Goal: Task Accomplishment & Management: Complete application form

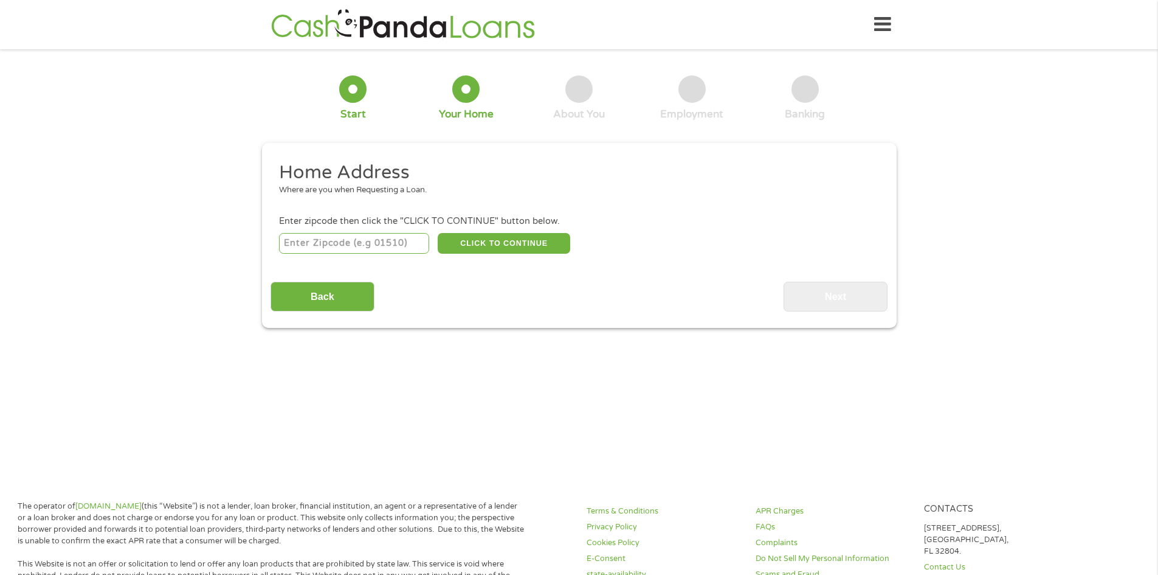
click at [355, 249] on input "number" at bounding box center [354, 243] width 150 height 21
type input "43213"
click at [545, 230] on div "43213 CLICK TO CONTINUE Please recheck your Zipcode, it seems to be Incorrect" at bounding box center [579, 242] width 600 height 25
click at [514, 241] on button "CLICK TO CONTINUE" at bounding box center [504, 243] width 133 height 21
type input "43213"
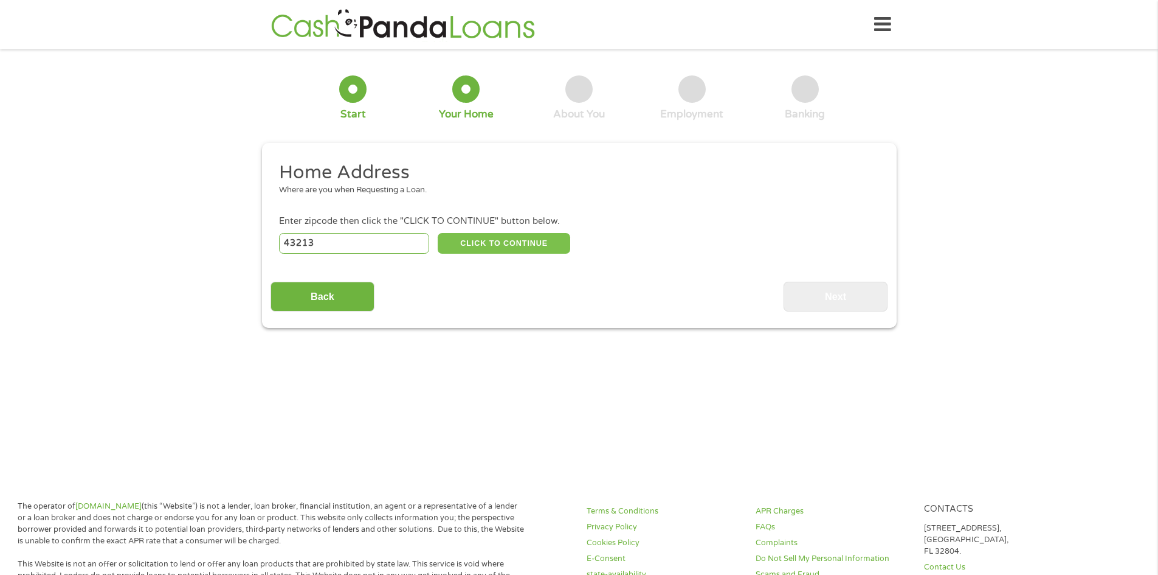
type input "Columbus"
select select "[US_STATE]"
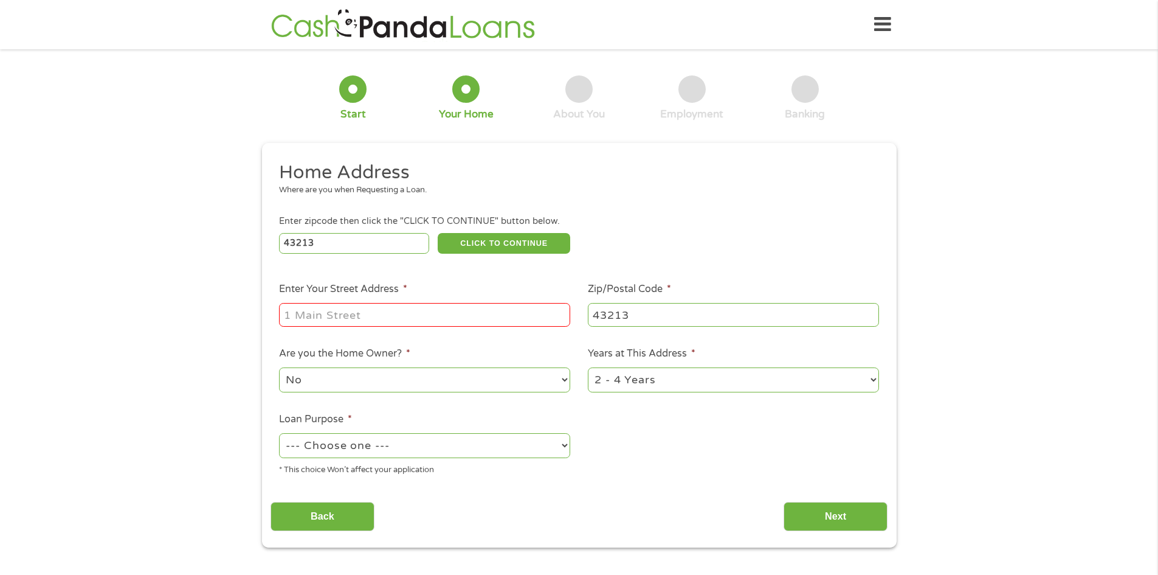
click at [441, 321] on input "Enter Your Street Address *" at bounding box center [424, 314] width 291 height 23
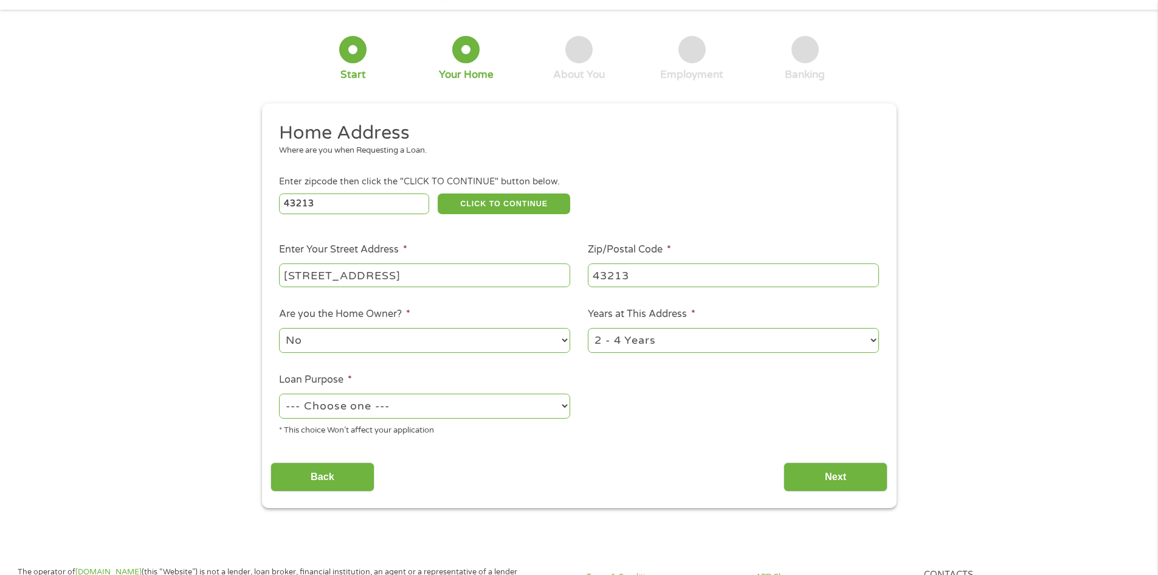
scroll to position [61, 0]
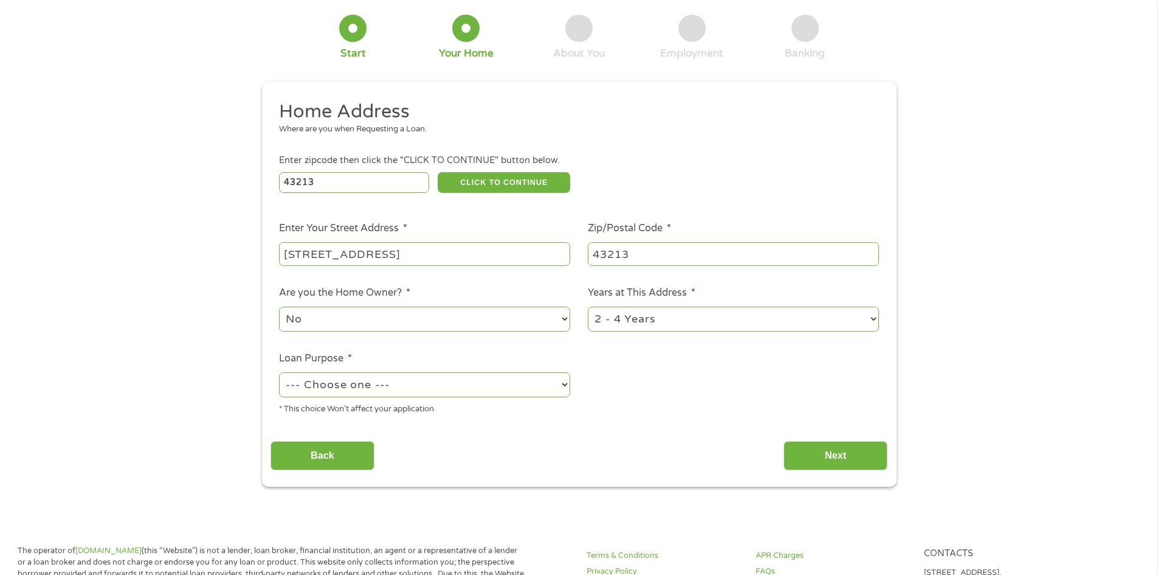
type input "[STREET_ADDRESS]"
click at [729, 325] on select "1 Year or less 1 - 2 Years 2 - 4 Years Over 4 Years" at bounding box center [733, 318] width 291 height 25
select select "24months"
click at [588, 306] on select "1 Year or less 1 - 2 Years 2 - 4 Years Over 4 Years" at bounding box center [733, 318] width 291 height 25
click at [455, 393] on select "--- Choose one --- Pay Bills Debt Consolidation Home Improvement Major Purchase…" at bounding box center [424, 384] width 291 height 25
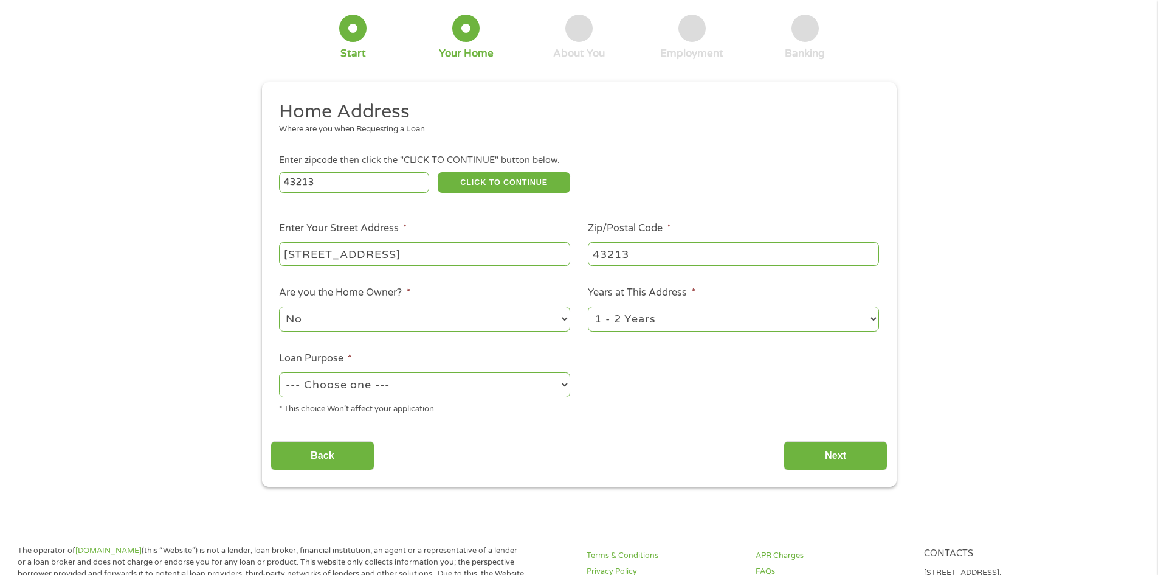
select select "other"
click at [279, 372] on select "--- Choose one --- Pay Bills Debt Consolidation Home Improvement Major Purchase…" at bounding box center [424, 384] width 291 height 25
click at [823, 450] on input "Next" at bounding box center [836, 456] width 104 height 30
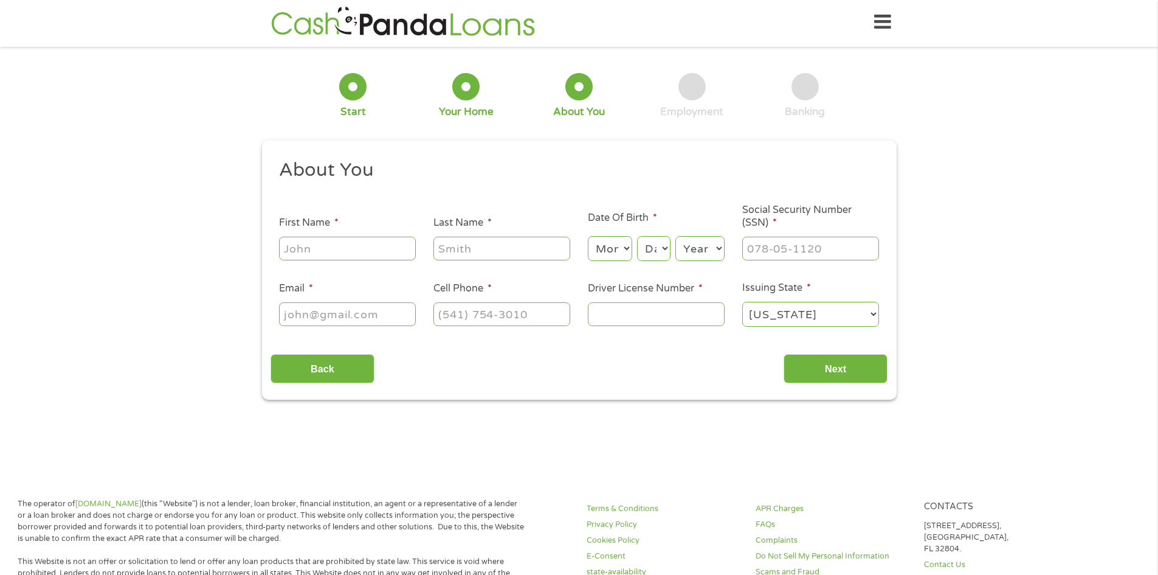
scroll to position [0, 0]
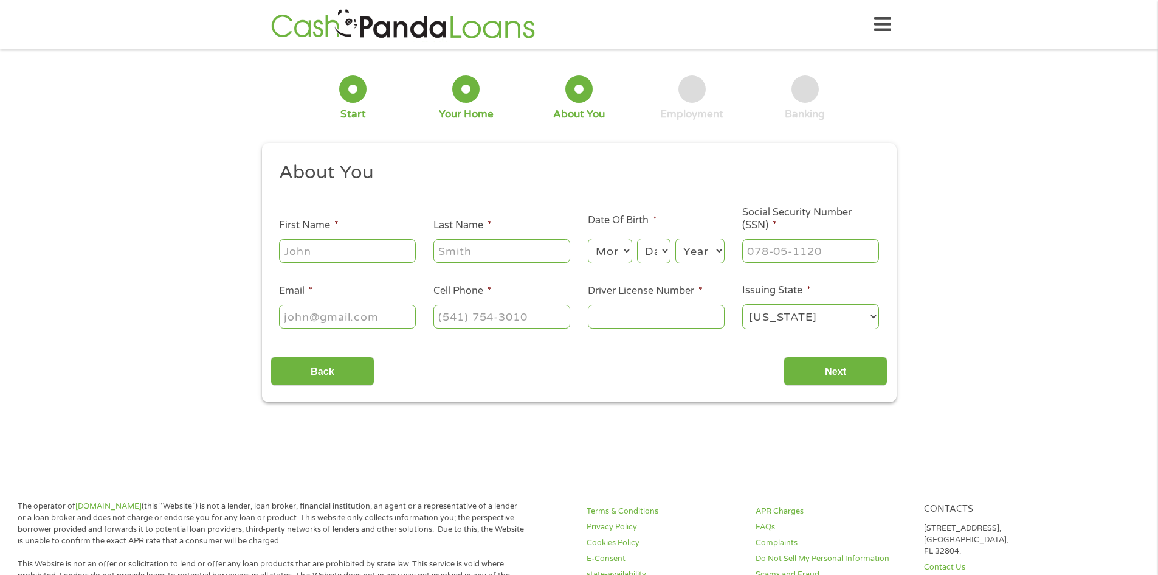
click at [385, 251] on input "First Name *" at bounding box center [347, 250] width 137 height 23
type input "[PERSON_NAME]"
click at [597, 256] on select "Month 1 2 3 4 5 6 7 8 9 10 11 12" at bounding box center [610, 250] width 44 height 25
select select "4"
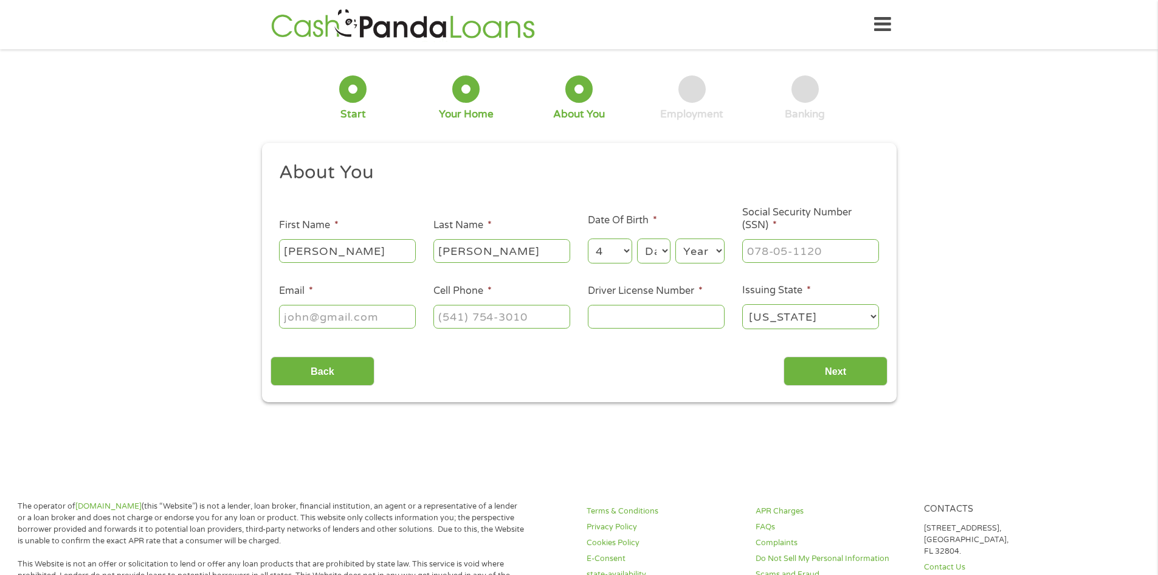
click at [588, 238] on select "Month 1 2 3 4 5 6 7 8 9 10 11 12" at bounding box center [610, 250] width 44 height 25
drag, startPoint x: 658, startPoint y: 246, endPoint x: 657, endPoint y: 254, distance: 7.9
click at [658, 246] on select "Day 1 2 3 4 5 6 7 8 9 10 11 12 13 14 15 16 17 18 19 20 21 22 23 24 25 26 27 28 …" at bounding box center [653, 250] width 33 height 25
select select "7"
click at [637, 238] on select "Day 1 2 3 4 5 6 7 8 9 10 11 12 13 14 15 16 17 18 19 20 21 22 23 24 25 26 27 28 …" at bounding box center [653, 250] width 33 height 25
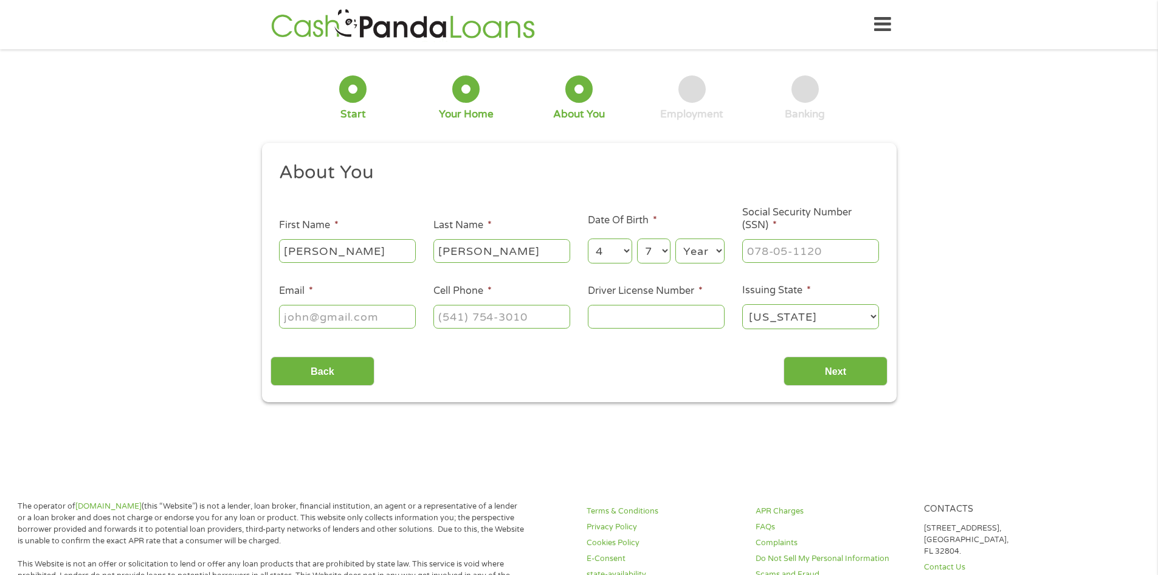
click at [689, 255] on select "Year [DATE] 2006 2005 2004 2003 2002 2001 2000 1999 1998 1997 1996 1995 1994 19…" at bounding box center [700, 250] width 49 height 25
select select "1980"
click at [676, 238] on select "Year [DATE] 2006 2005 2004 2003 2002 2001 2000 1999 1998 1997 1996 1995 1994 19…" at bounding box center [700, 250] width 49 height 25
click at [791, 254] on input "___-__-____" at bounding box center [810, 250] width 137 height 23
type input "276-76-0460"
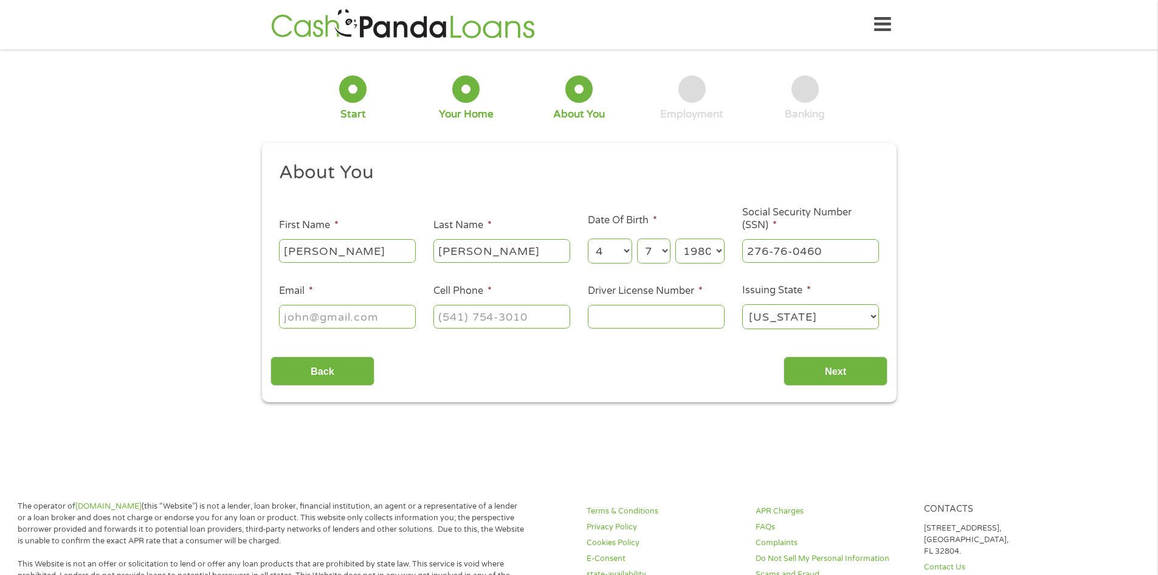
drag, startPoint x: 388, startPoint y: 316, endPoint x: 380, endPoint y: 288, distance: 29.6
click at [388, 316] on input "Email *" at bounding box center [347, 316] width 137 height 23
type input "[EMAIL_ADDRESS][DOMAIN_NAME]"
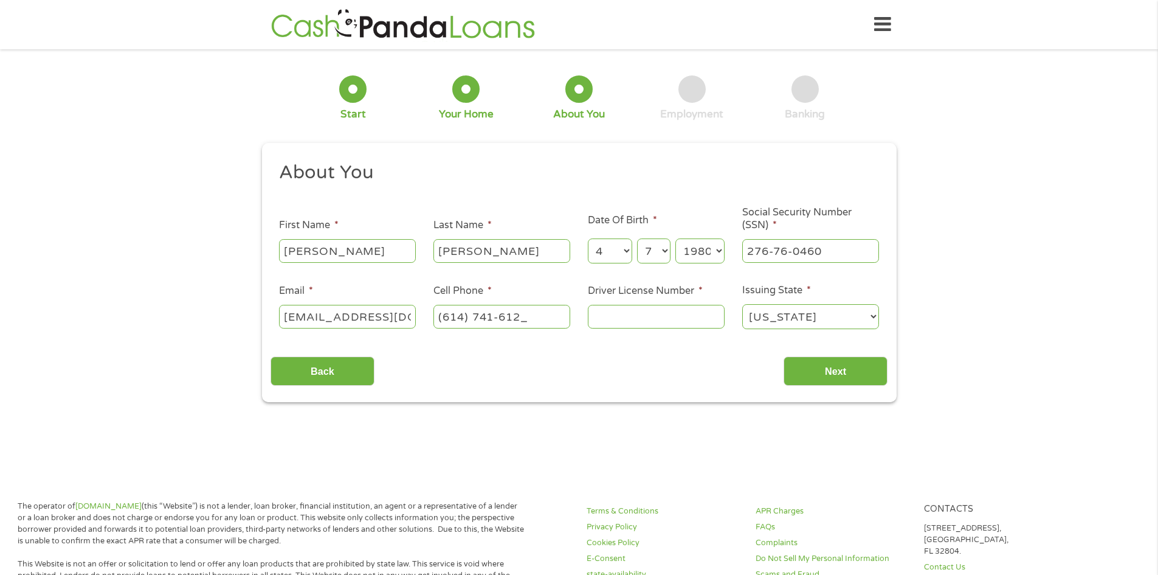
type input "[PHONE_NUMBER]"
click at [693, 315] on input "Driver License Number *" at bounding box center [656, 316] width 137 height 23
type input "RP300335"
click at [811, 317] on select "[US_STATE] [US_STATE] [US_STATE] [US_STATE] [US_STATE] [US_STATE] [US_STATE] [U…" at bounding box center [810, 316] width 137 height 25
click at [691, 336] on ul "About You This field is hidden when viewing the form Title * --- Choose one ---…" at bounding box center [579, 250] width 617 height 179
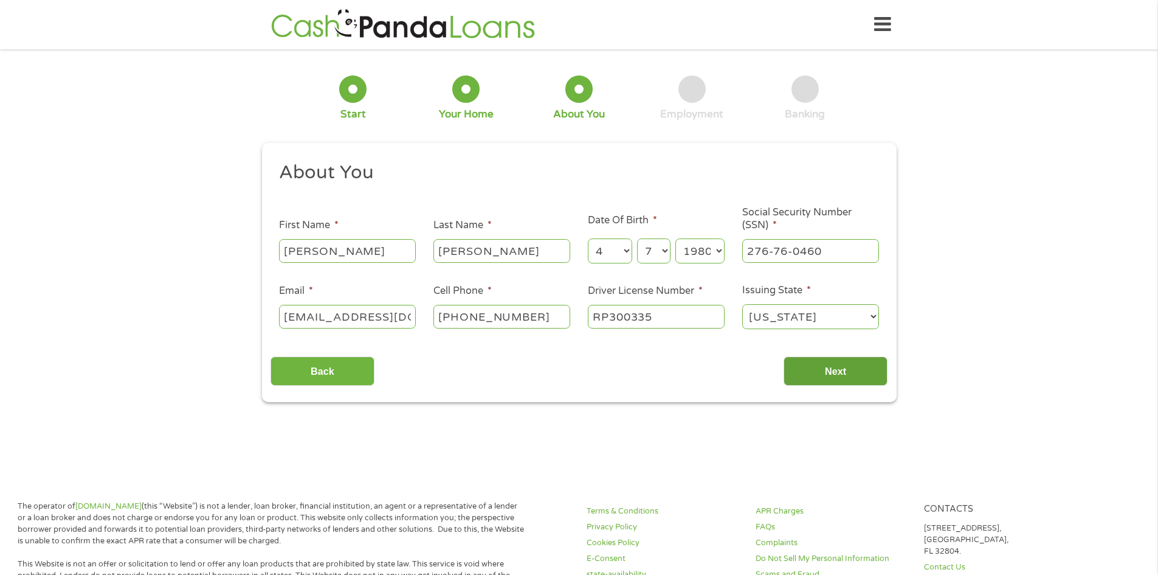
click at [801, 367] on input "Next" at bounding box center [836, 371] width 104 height 30
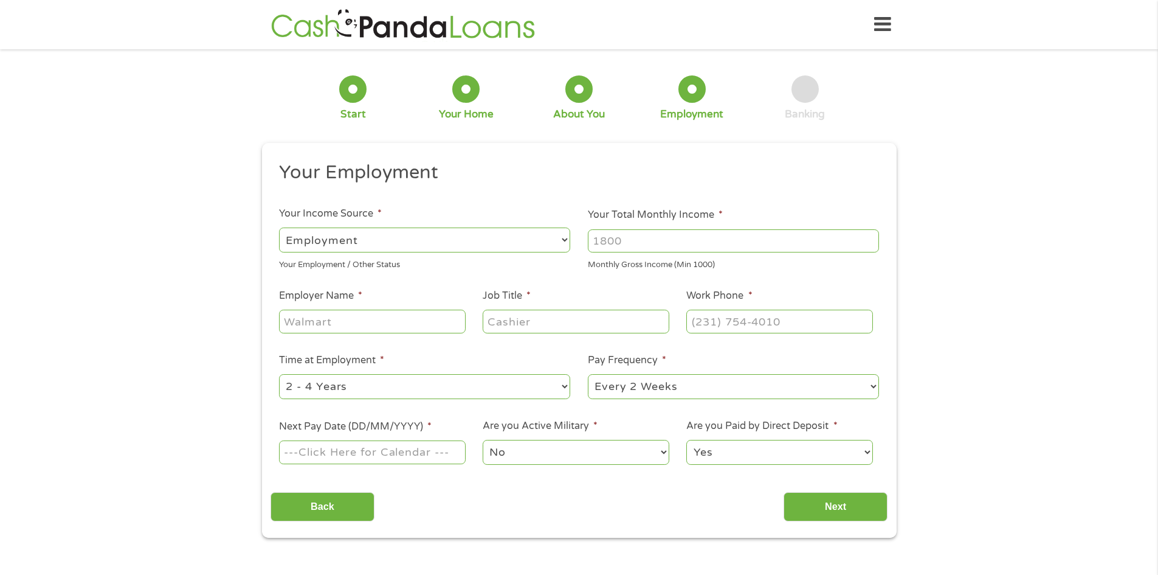
scroll to position [5, 5]
click at [337, 238] on select "--- Choose one --- Employment [DEMOGRAPHIC_DATA] Benefits" at bounding box center [424, 239] width 291 height 25
click at [279, 227] on select "--- Choose one --- Employment [DEMOGRAPHIC_DATA] Benefits" at bounding box center [424, 239] width 291 height 25
click at [682, 246] on input "Your Total Monthly Income *" at bounding box center [733, 240] width 291 height 23
type input "2927"
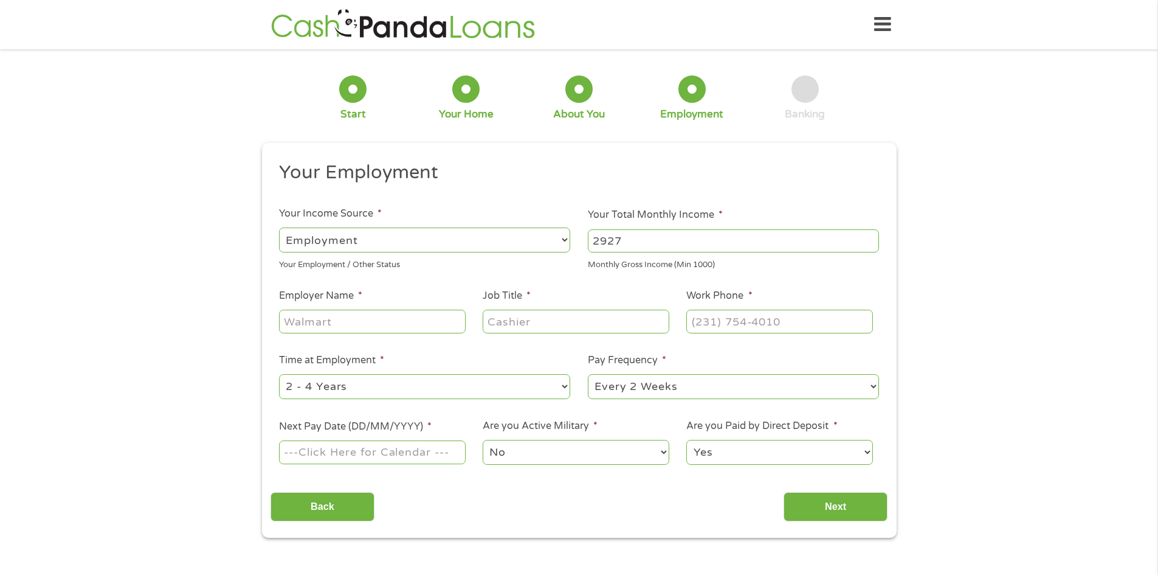
click at [393, 323] on input "Employer Name *" at bounding box center [372, 320] width 186 height 23
type input "[GEOGRAPHIC_DATA][DEMOGRAPHIC_DATA]"
drag, startPoint x: 542, startPoint y: 322, endPoint x: 558, endPoint y: 313, distance: 19.1
click at [546, 320] on input "Job Title *" at bounding box center [576, 320] width 186 height 23
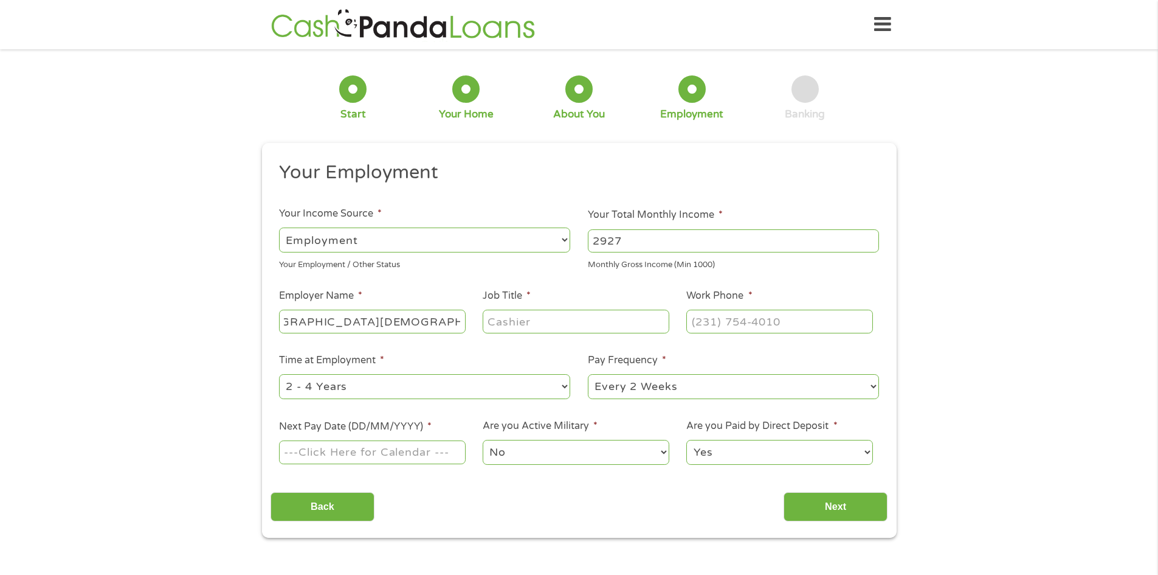
scroll to position [0, 0]
type input "Medical Assistant"
click at [707, 322] on input "(___) ___-____" at bounding box center [779, 320] width 186 height 23
type input "[PHONE_NUMBER]"
click at [403, 380] on select "--- Choose one --- 1 Year or less 1 - 2 Years 2 - 4 Years Over 4 Years" at bounding box center [424, 386] width 291 height 25
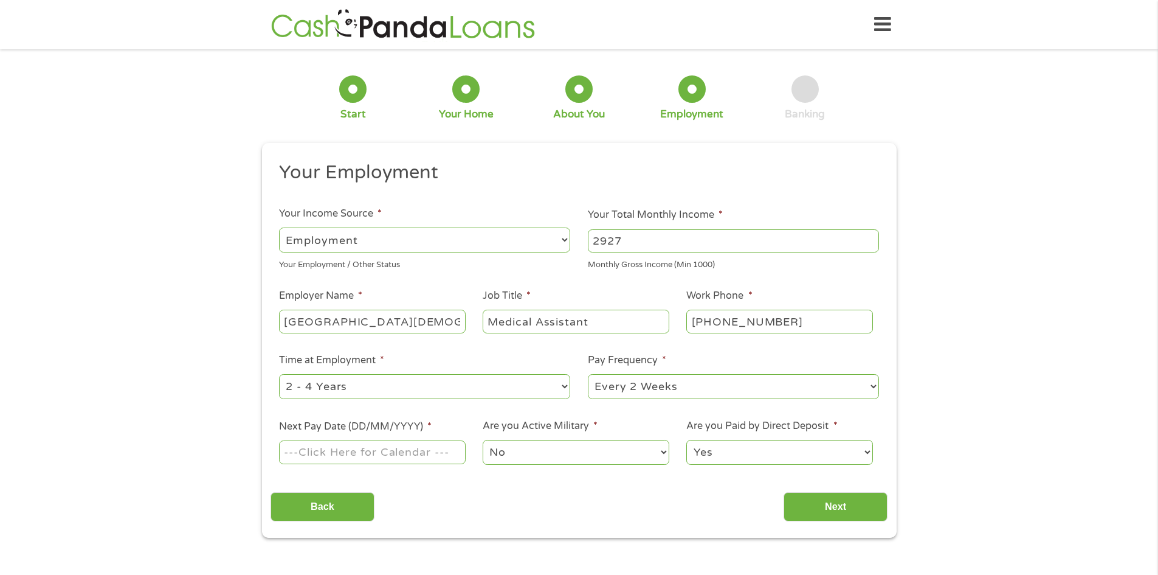
select select "12months"
click at [279, 374] on select "--- Choose one --- 1 Year or less 1 - 2 Years 2 - 4 Years Over 4 Years" at bounding box center [424, 386] width 291 height 25
click at [354, 457] on input "Next Pay Date (DD/MM/YYYY) *" at bounding box center [372, 451] width 186 height 23
type input "[DATE]"
click at [855, 499] on input "Next" at bounding box center [836, 507] width 104 height 30
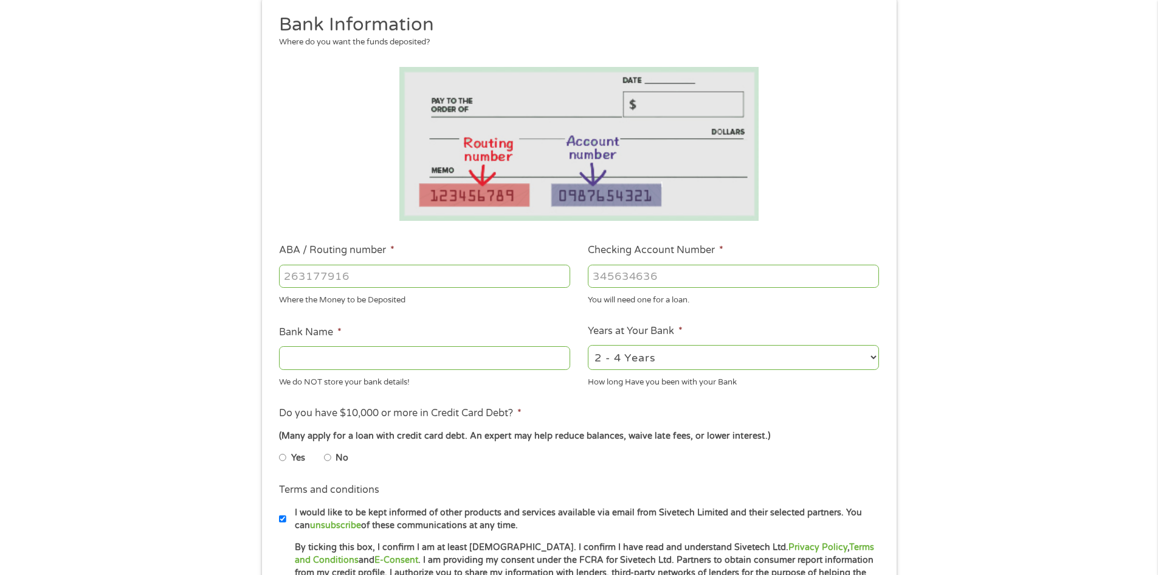
scroll to position [182, 0]
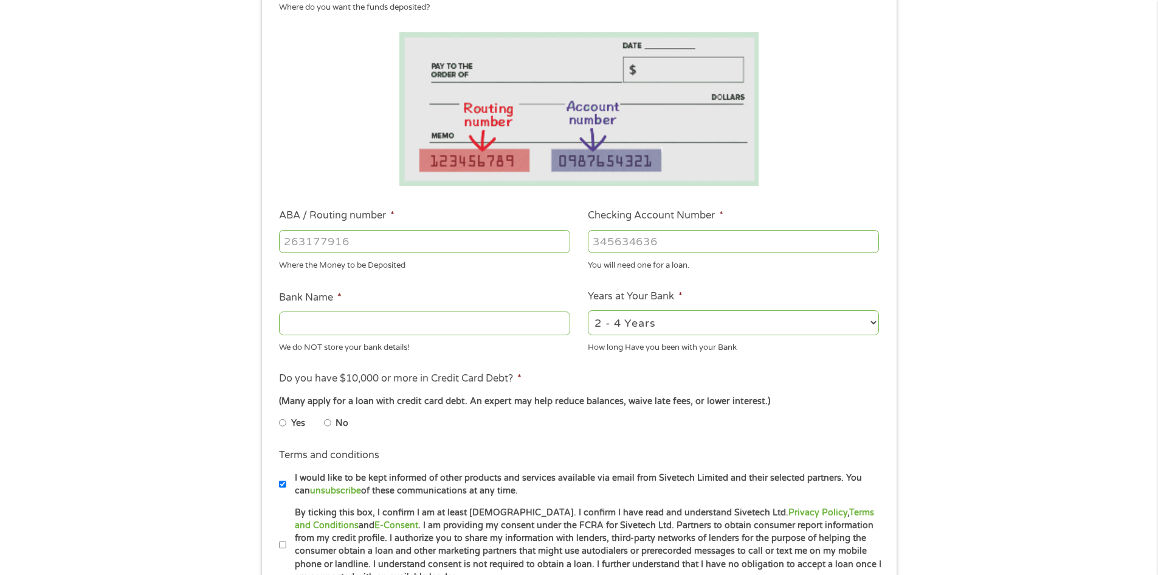
click at [358, 242] on input "ABA / Routing number *" at bounding box center [424, 241] width 291 height 23
type input "031101279"
type input "THE BANCORP BANK"
type input "031101279"
click at [754, 247] on input "Checking Account Number *" at bounding box center [733, 241] width 291 height 23
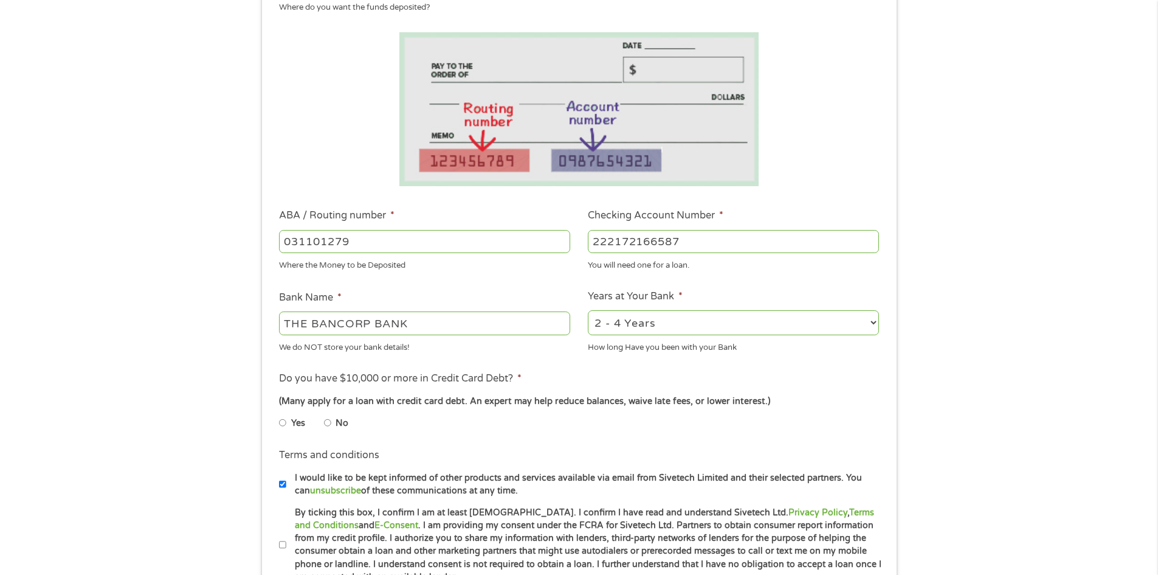
type input "222172166587"
click at [751, 326] on select "2 - 4 Years 6 - 12 Months 1 - 2 Years Over 4 Years" at bounding box center [733, 322] width 291 height 25
click at [588, 310] on select "2 - 4 Years 6 - 12 Months 1 - 2 Years Over 4 Years" at bounding box center [733, 322] width 291 height 25
click at [327, 424] on input "No" at bounding box center [327, 422] width 7 height 19
radio input "true"
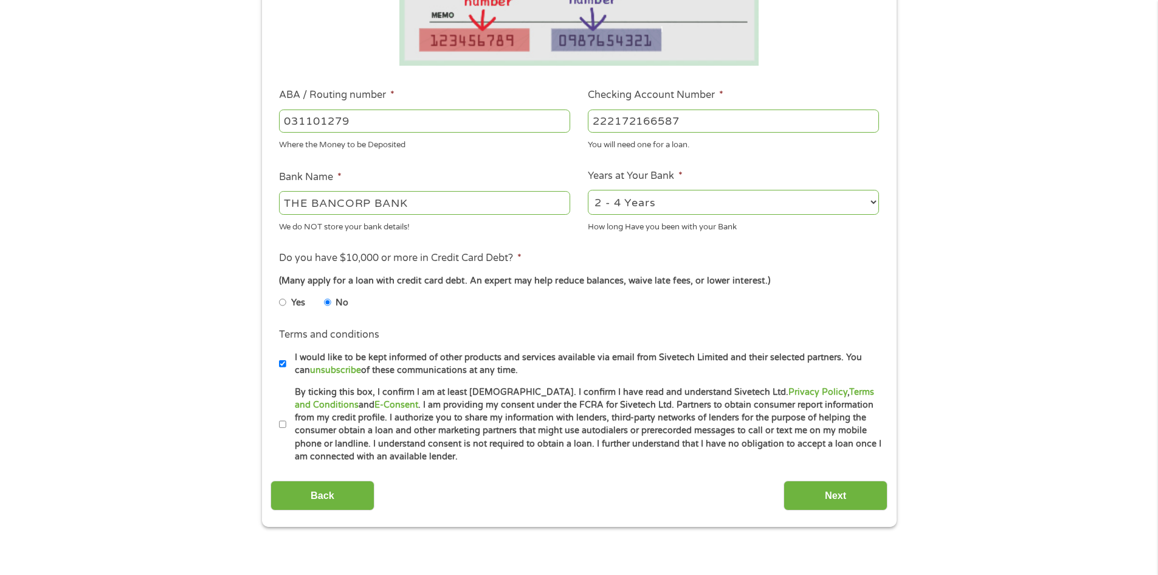
scroll to position [304, 0]
click at [280, 424] on input "By ticking this box, I confirm I am at least [DEMOGRAPHIC_DATA]. I confirm I ha…" at bounding box center [282, 422] width 7 height 19
checkbox input "true"
click at [280, 364] on input "I would like to be kept informed of other products and services available via e…" at bounding box center [282, 362] width 7 height 19
checkbox input "false"
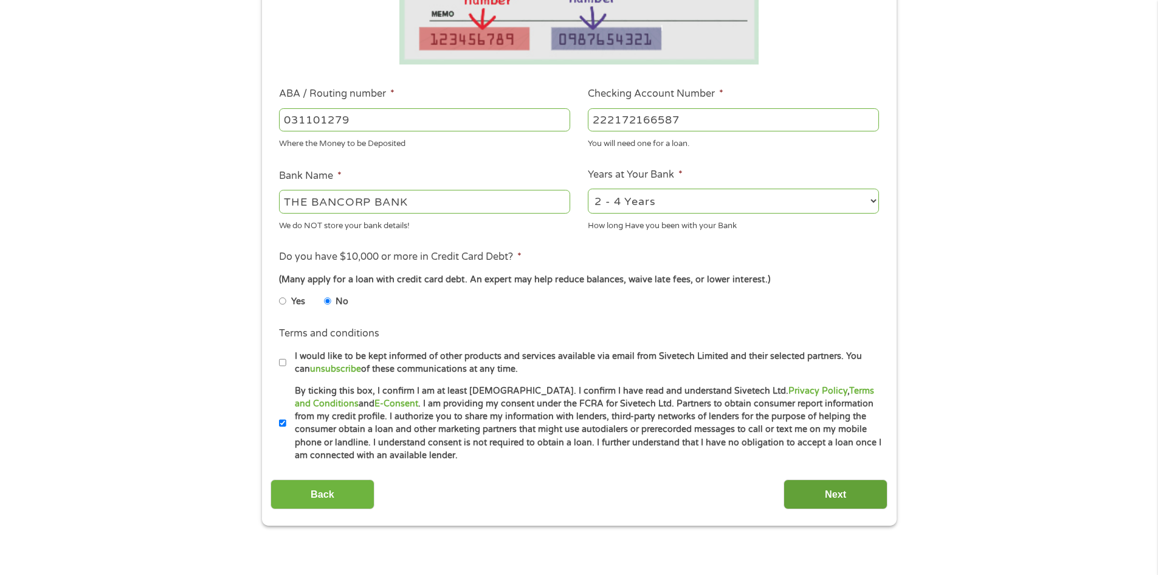
click at [812, 498] on input "Next" at bounding box center [836, 494] width 104 height 30
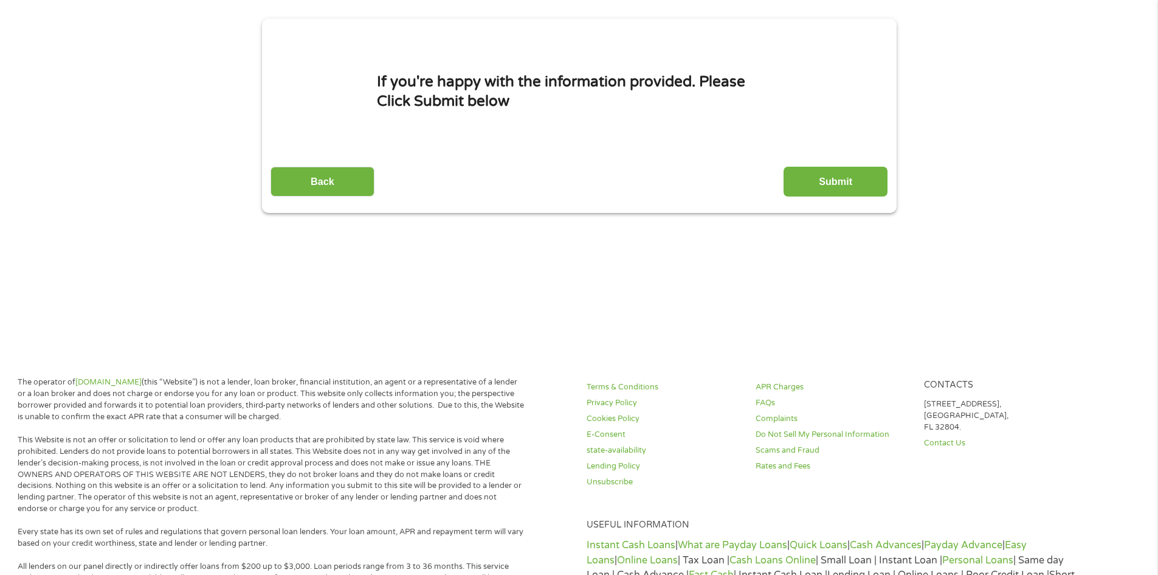
scroll to position [122, 0]
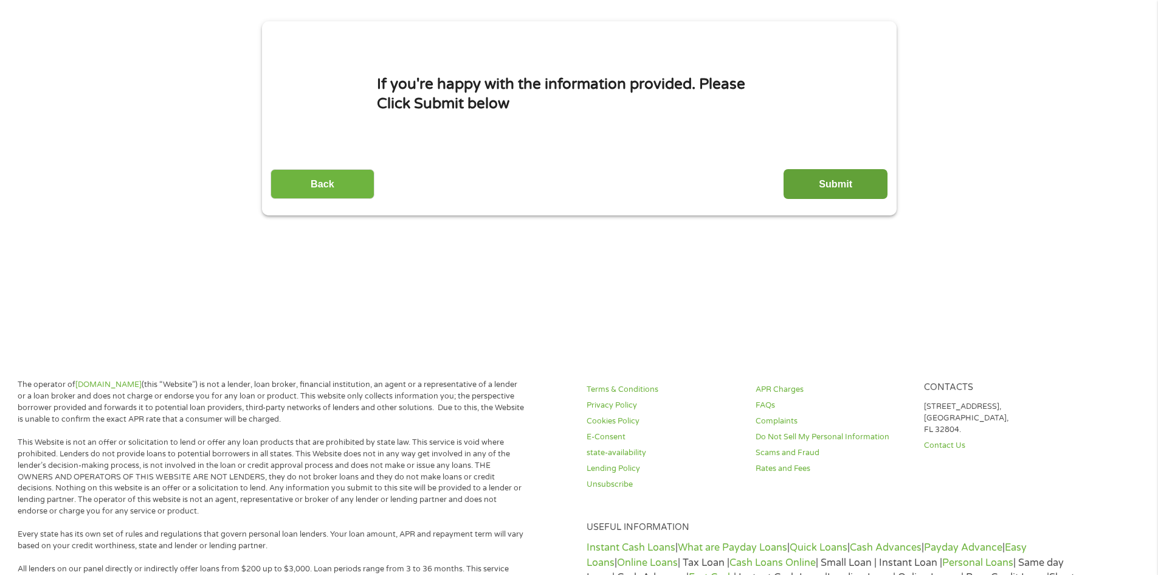
click at [834, 179] on input "Submit" at bounding box center [836, 184] width 104 height 30
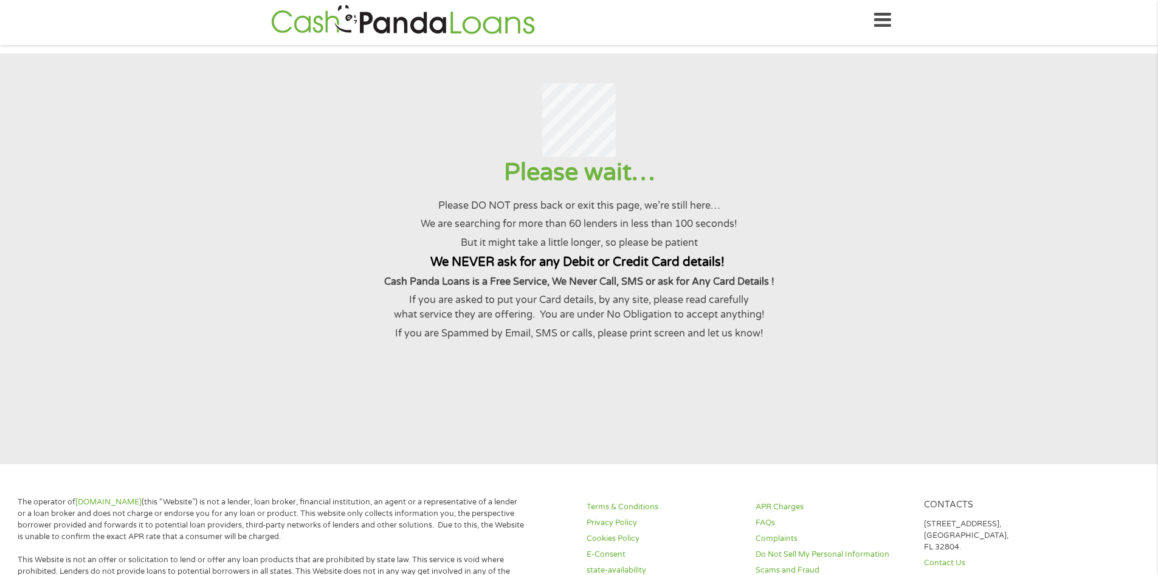
scroll to position [0, 0]
